Goal: Information Seeking & Learning: Learn about a topic

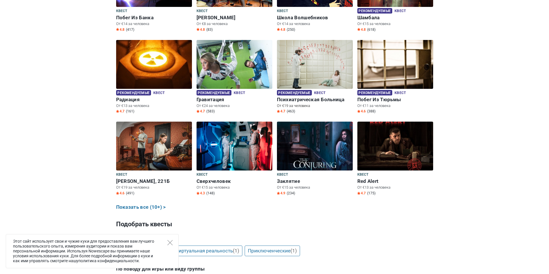
scroll to position [259, 0]
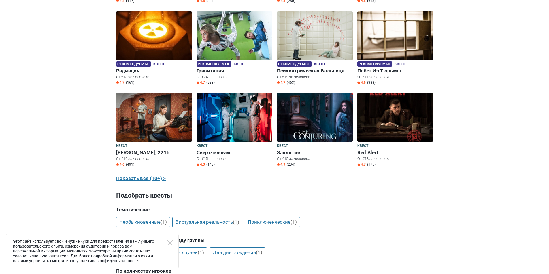
click at [147, 183] on link "Показать все (10+) >" at bounding box center [141, 178] width 50 height 7
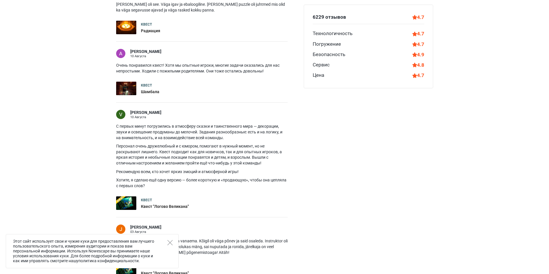
scroll to position [633, 0]
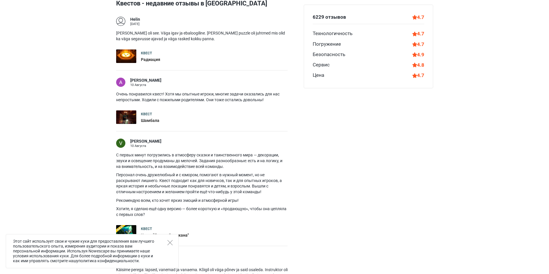
click at [410, 166] on div "6229 отзывов 4.7 Технологичность 4.7 Погружение 4.7 Безопасность 4.9 Сервис 4.8…" at bounding box center [368, 259] width 134 height 523
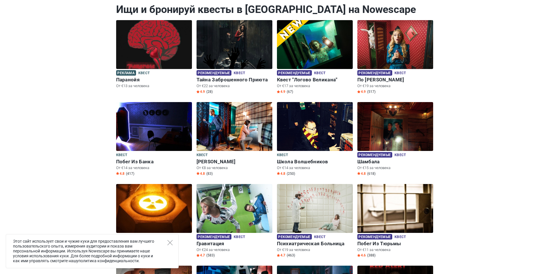
scroll to position [0, 0]
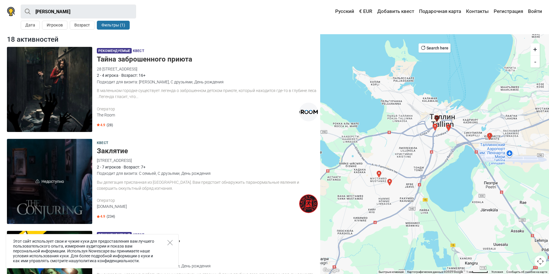
scroll to position [58, 0]
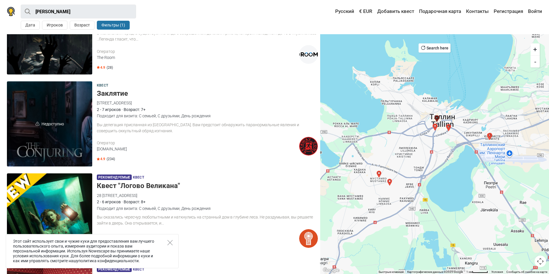
click at [78, 129] on span "Недоступно" at bounding box center [49, 124] width 85 height 85
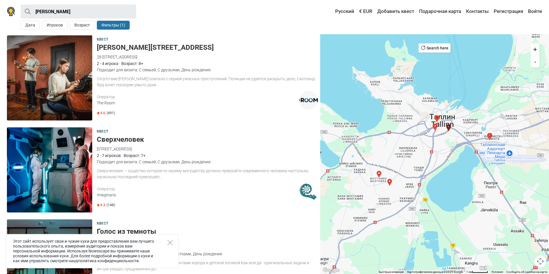
scroll to position [1325, 0]
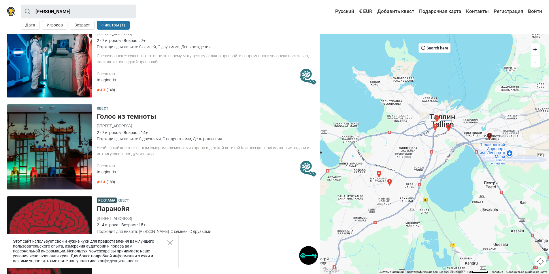
click at [171, 244] on icon "Close" at bounding box center [169, 242] width 5 height 5
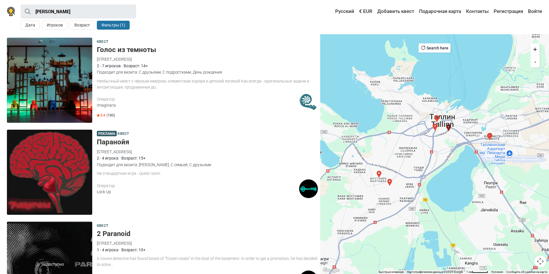
scroll to position [1449, 0]
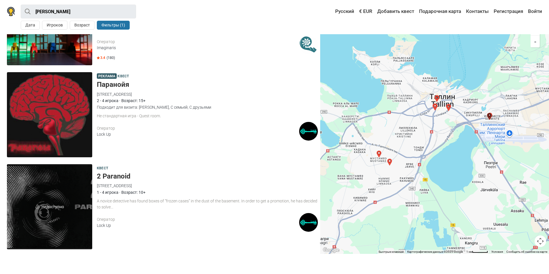
click at [145, 101] on div "2 - 4 игрока · Возраст: 15+" at bounding box center [207, 101] width 221 height 6
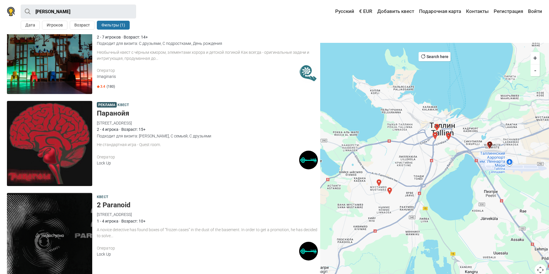
scroll to position [1392, 0]
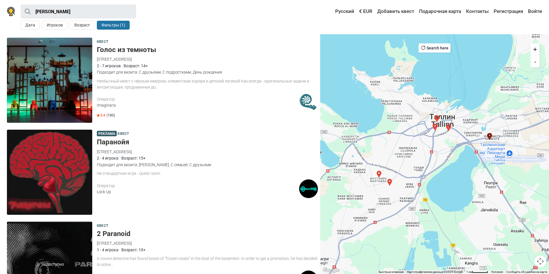
drag, startPoint x: 148, startPoint y: 160, endPoint x: 149, endPoint y: 132, distance: 28.0
click at [150, 132] on div "Реклама Квест Паранойя 38/7 Peterburi tee, 11415 Tallinn, Estonia Lock Up 2 - 4…" at bounding box center [207, 172] width 221 height 85
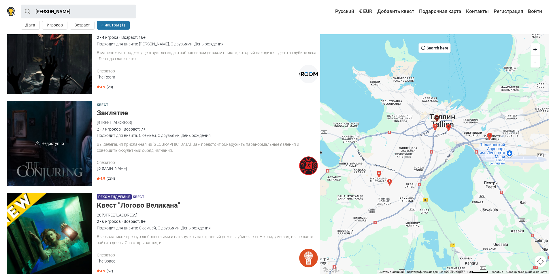
scroll to position [0, 0]
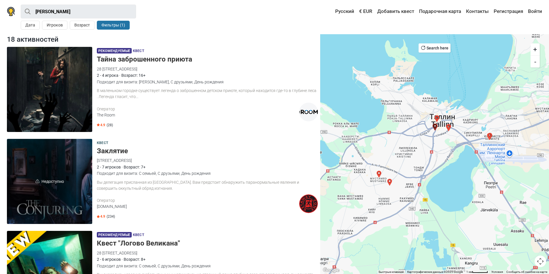
click at [57, 35] on div "18 активностей" at bounding box center [162, 39] width 315 height 10
drag, startPoint x: 58, startPoint y: 42, endPoint x: 17, endPoint y: 41, distance: 41.5
click at [17, 41] on div "18 активностей" at bounding box center [162, 39] width 315 height 10
drag, startPoint x: 0, startPoint y: 42, endPoint x: 59, endPoint y: 42, distance: 59.0
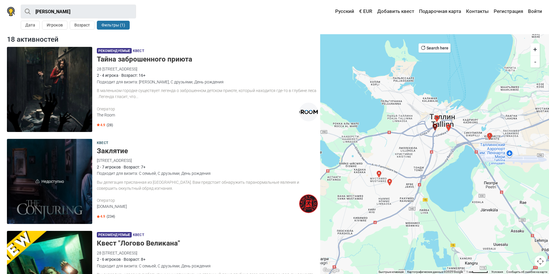
click at [59, 42] on div "18 активностей" at bounding box center [162, 39] width 315 height 10
drag, startPoint x: 59, startPoint y: 42, endPoint x: 14, endPoint y: 42, distance: 45.8
click at [14, 42] on div "18 активностей" at bounding box center [162, 39] width 315 height 10
click at [16, 37] on div "18 активностей" at bounding box center [162, 39] width 315 height 10
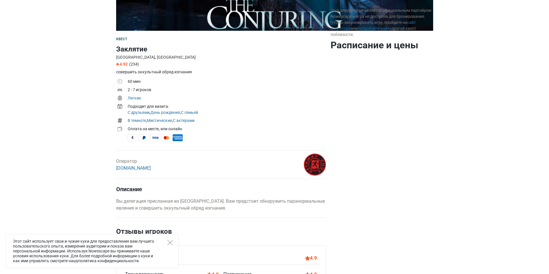
scroll to position [202, 0]
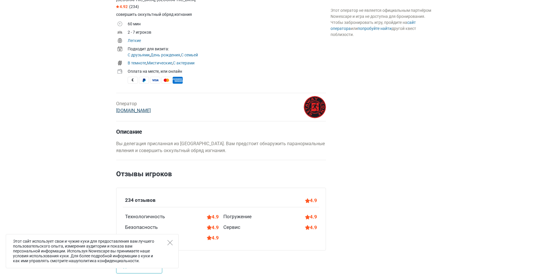
click at [122, 111] on link "GetAway.Zone" at bounding box center [133, 110] width 35 height 5
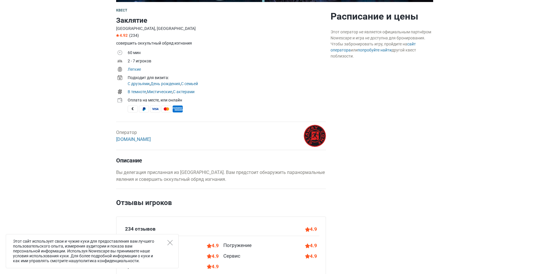
scroll to position [0, 0]
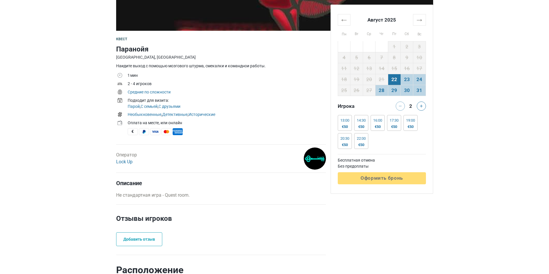
scroll to position [259, 0]
